Goal: Find specific page/section: Find specific page/section

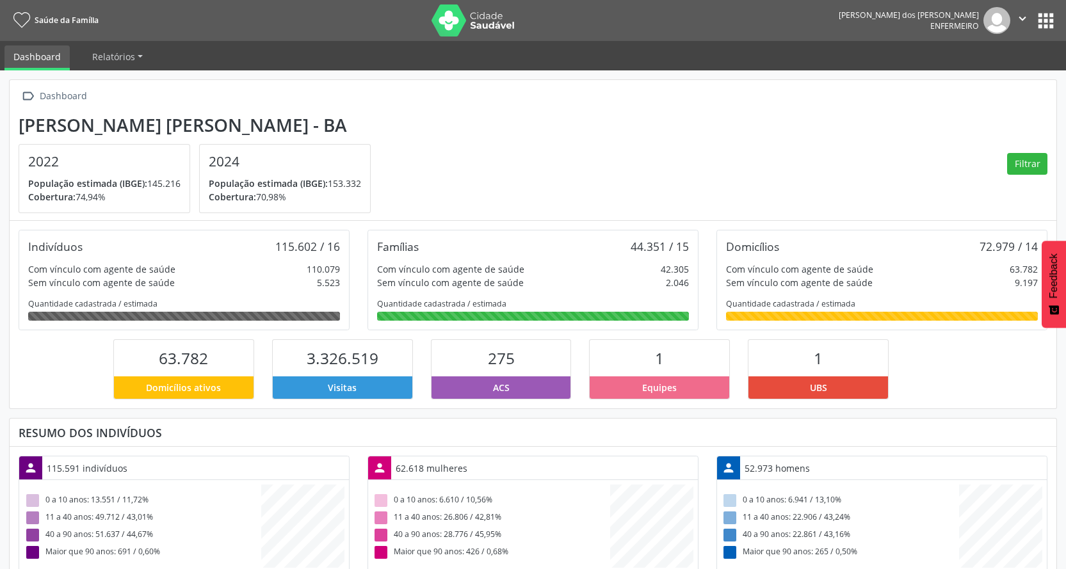
scroll to position [213, 349]
click at [1043, 20] on button "apps" at bounding box center [1046, 21] width 22 height 22
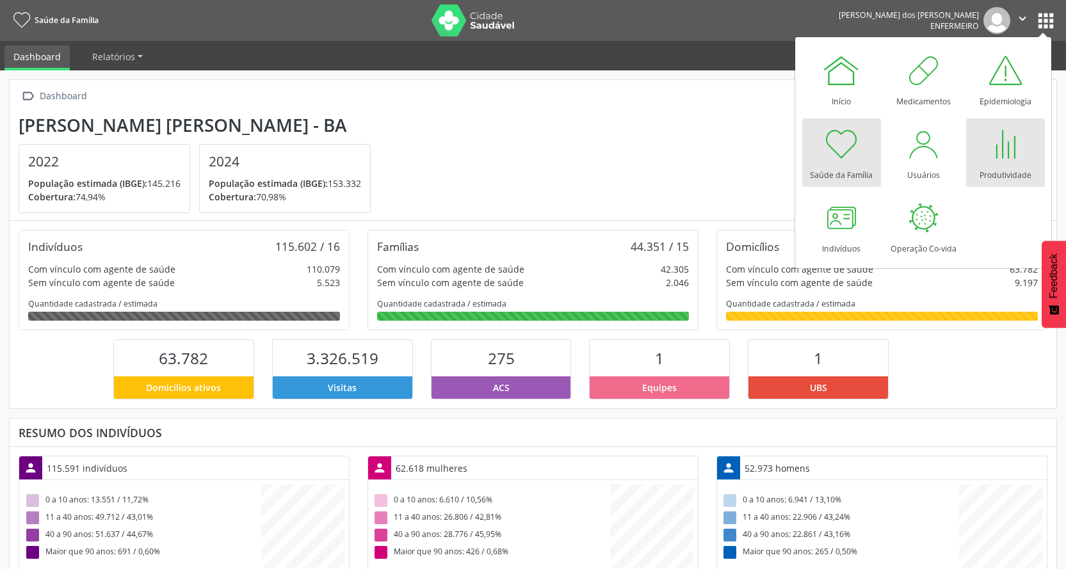
click at [1001, 164] on div "Produtividade" at bounding box center [1005, 171] width 52 height 17
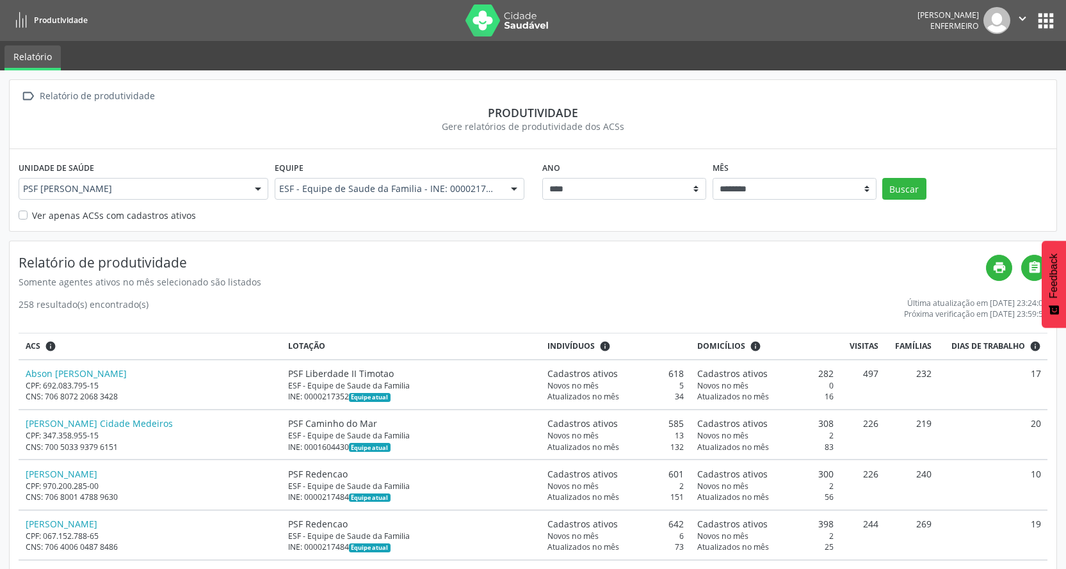
scroll to position [64, 0]
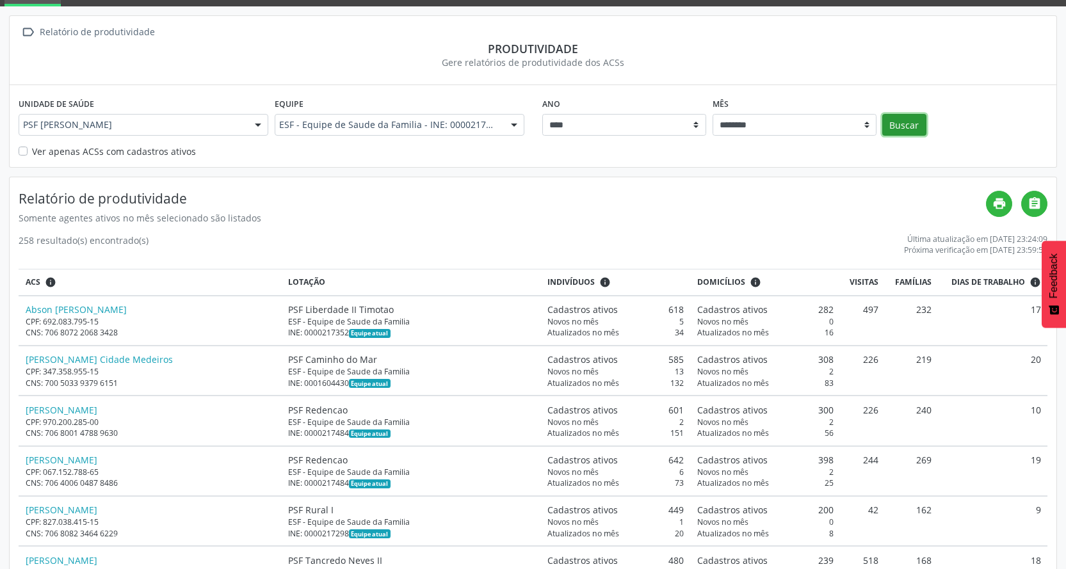
click at [910, 131] on button "Buscar" at bounding box center [904, 125] width 44 height 22
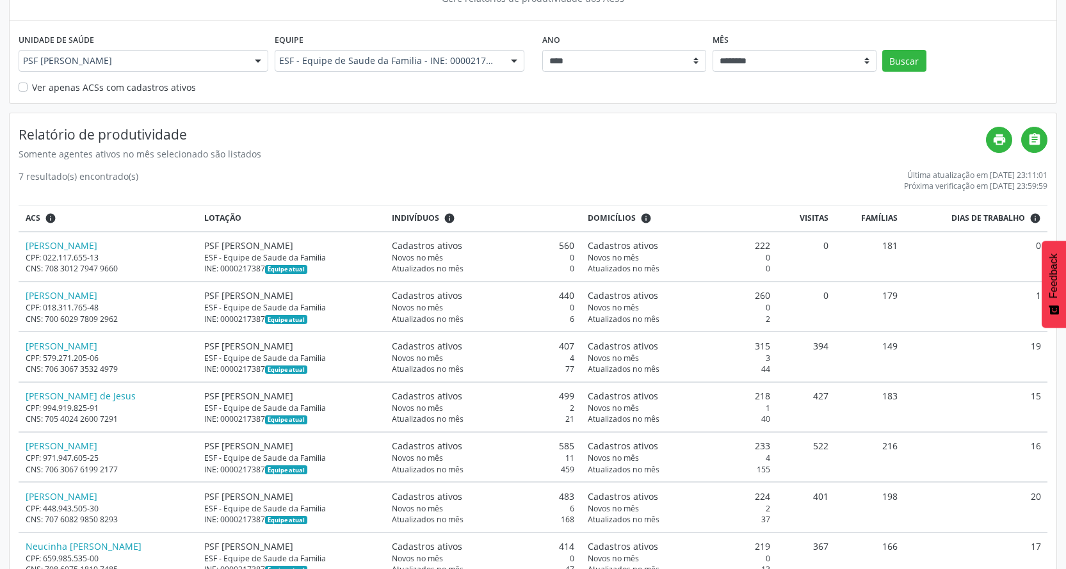
scroll to position [168, 0]
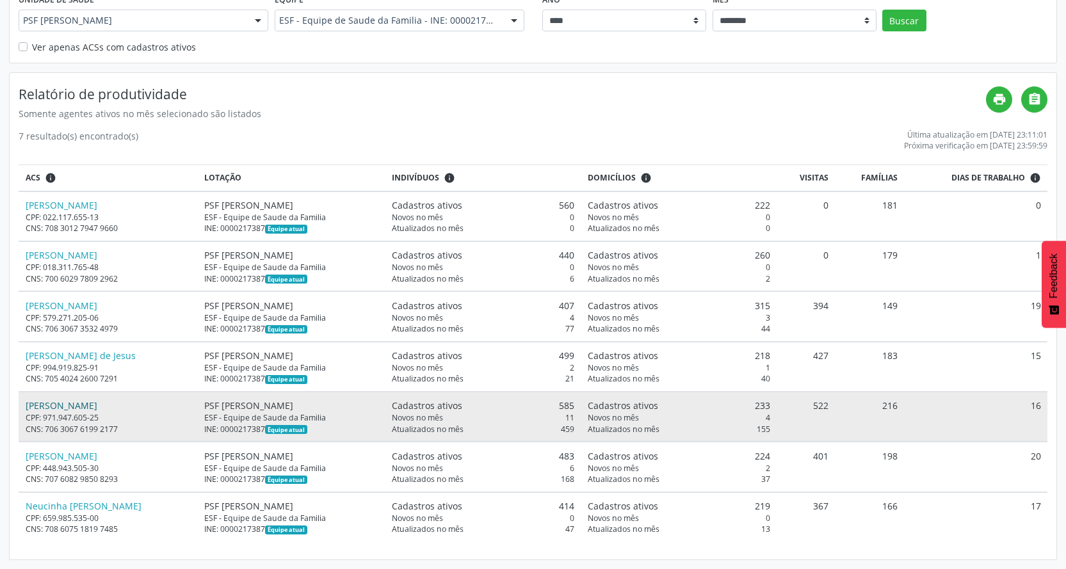
click at [91, 405] on link "[PERSON_NAME]" at bounding box center [62, 405] width 72 height 12
